Goal: Obtain resource: Obtain resource

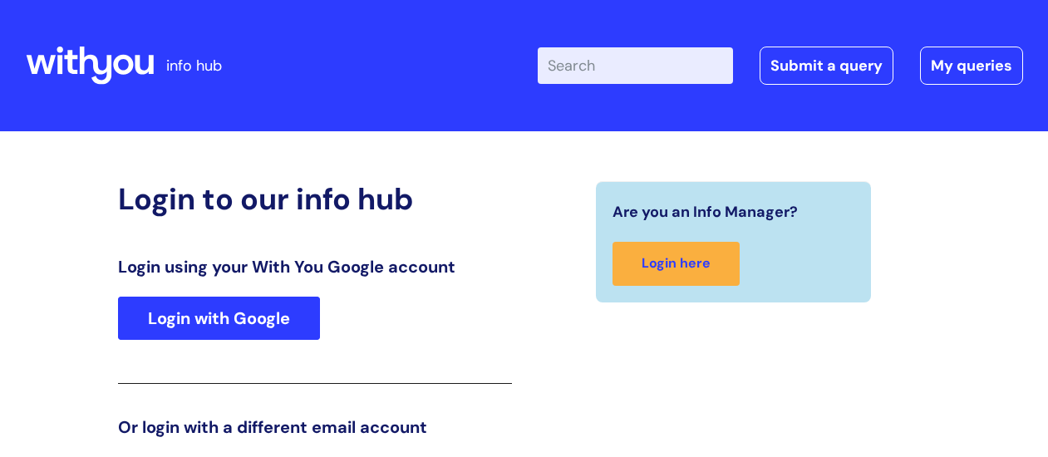
scroll to position [254, 0]
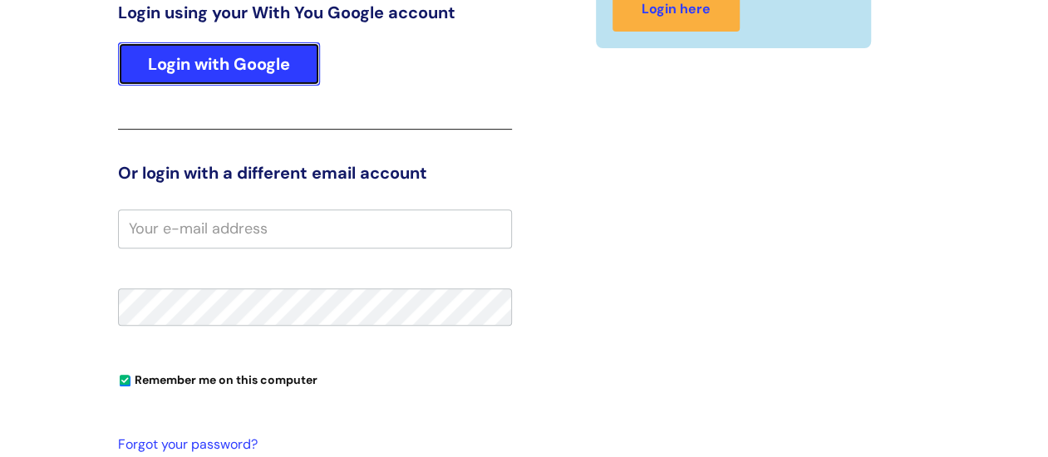
click at [236, 63] on link "Login with Google" at bounding box center [219, 63] width 202 height 43
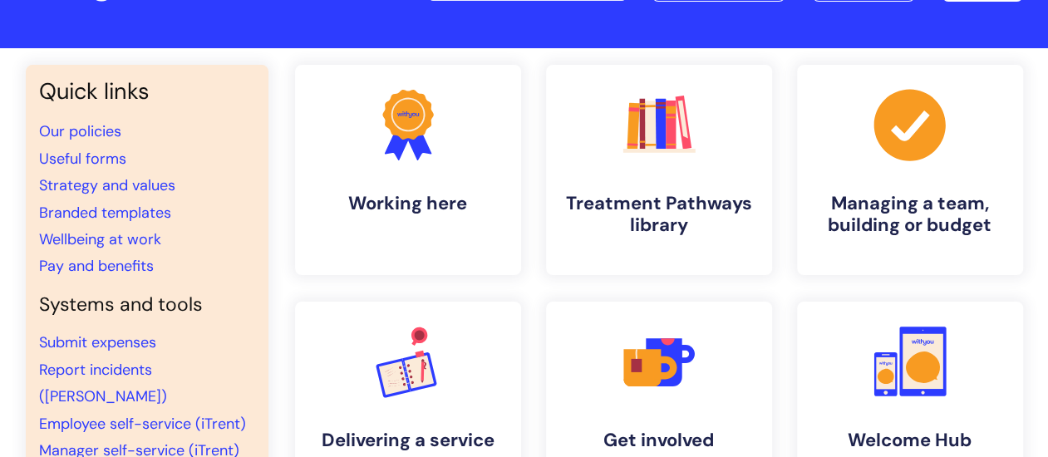
scroll to position [166, 0]
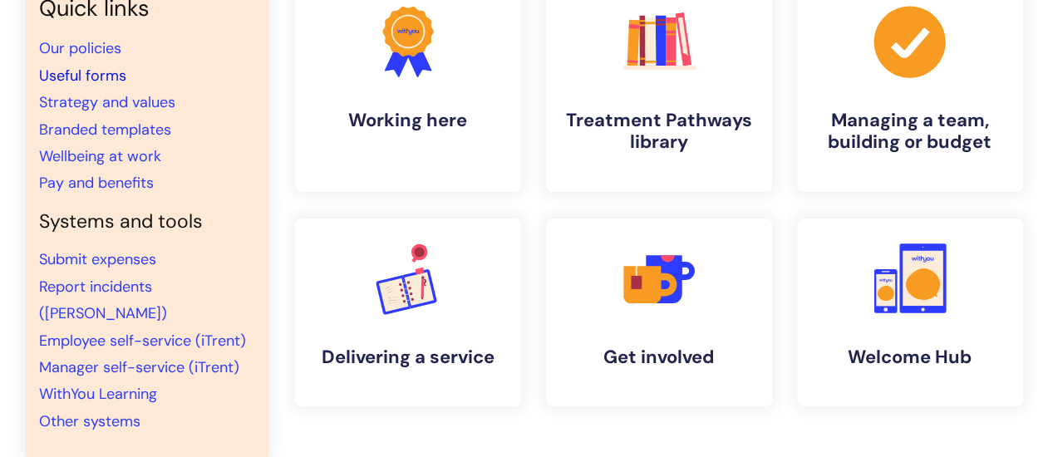
click at [79, 68] on link "Useful forms" at bounding box center [82, 76] width 87 height 20
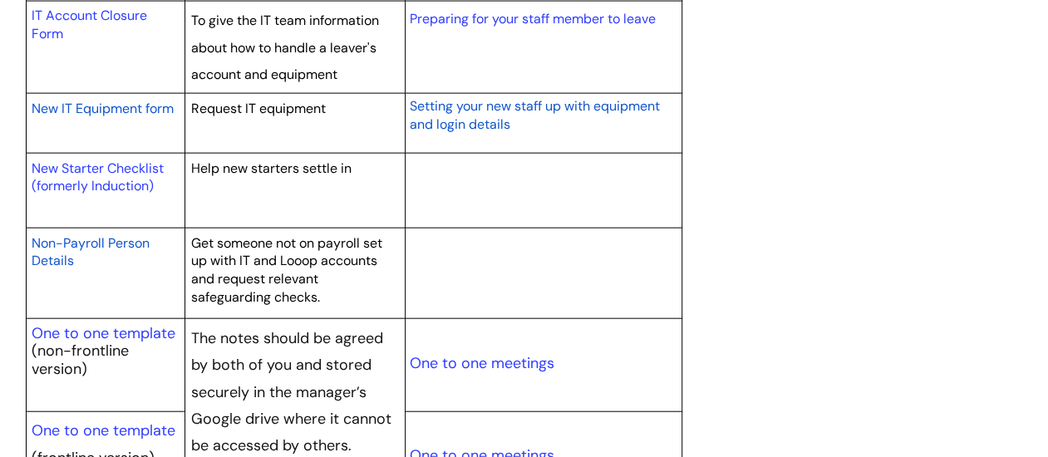
scroll to position [1829, 0]
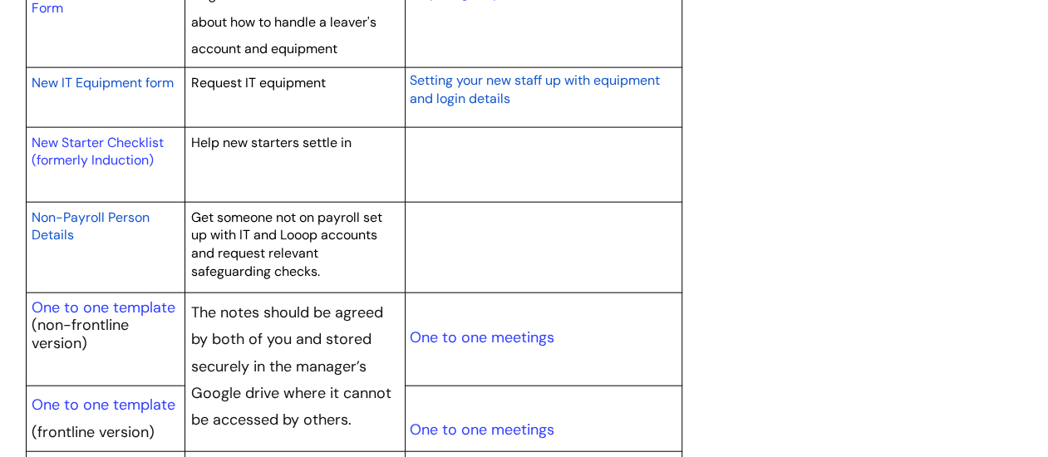
click at [76, 211] on span "Non-Payroll Person Details" at bounding box center [91, 227] width 118 height 36
